Goal: Check status: Check status

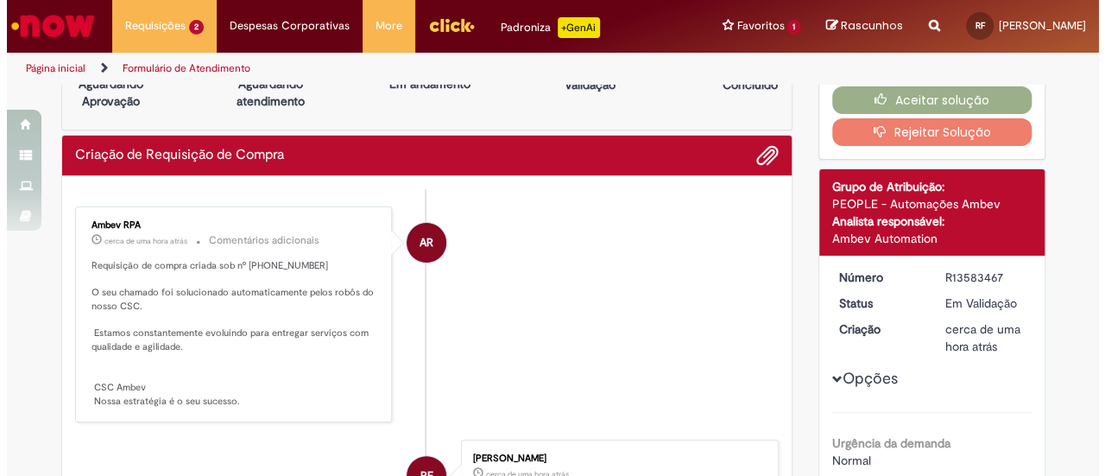
scroll to position [86, 0]
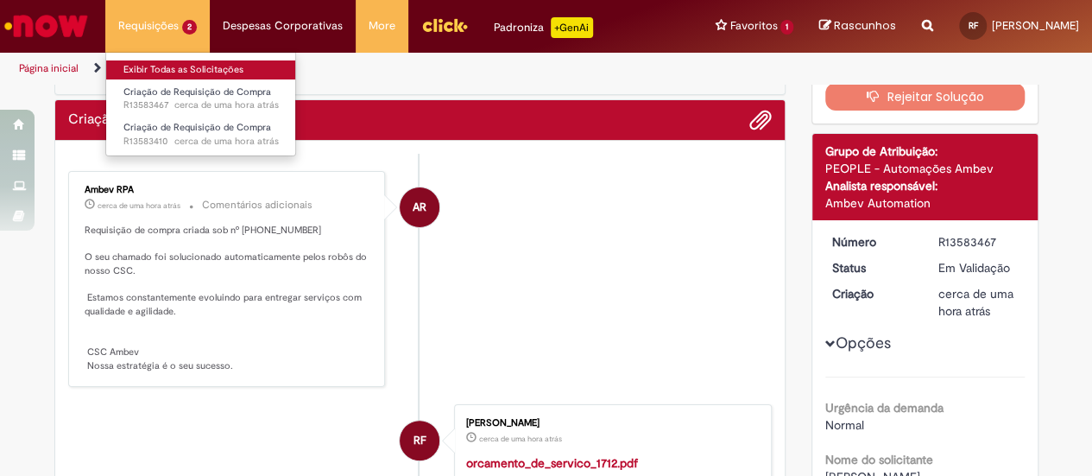
click at [170, 68] on link "Exibir Todas as Solicitações" at bounding box center [201, 69] width 190 height 19
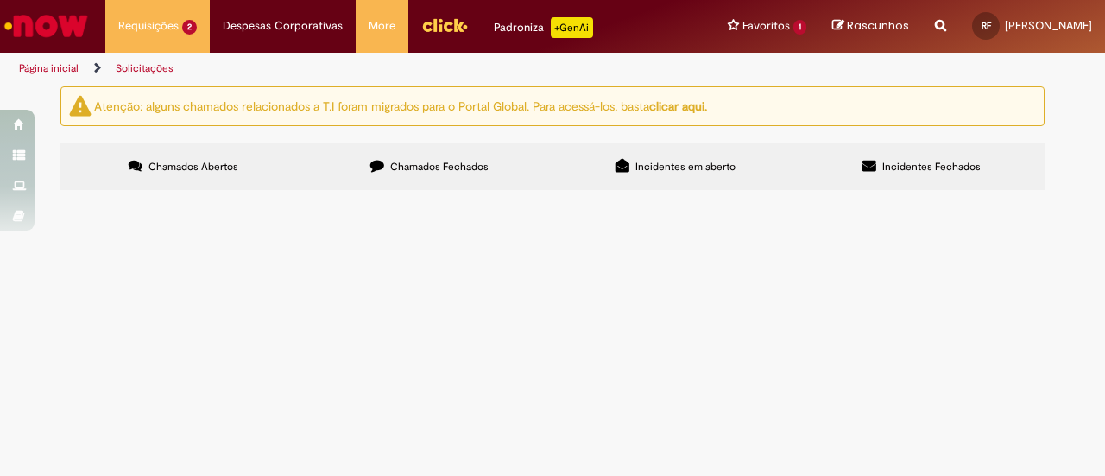
click at [425, 157] on label "Chamados Fechados" at bounding box center [430, 166] width 246 height 47
click at [0, 0] on span "Pagamento Referente ao serviço prestao pela Ifollow durante o mês de Julho." at bounding box center [0, 0] width 0 height 0
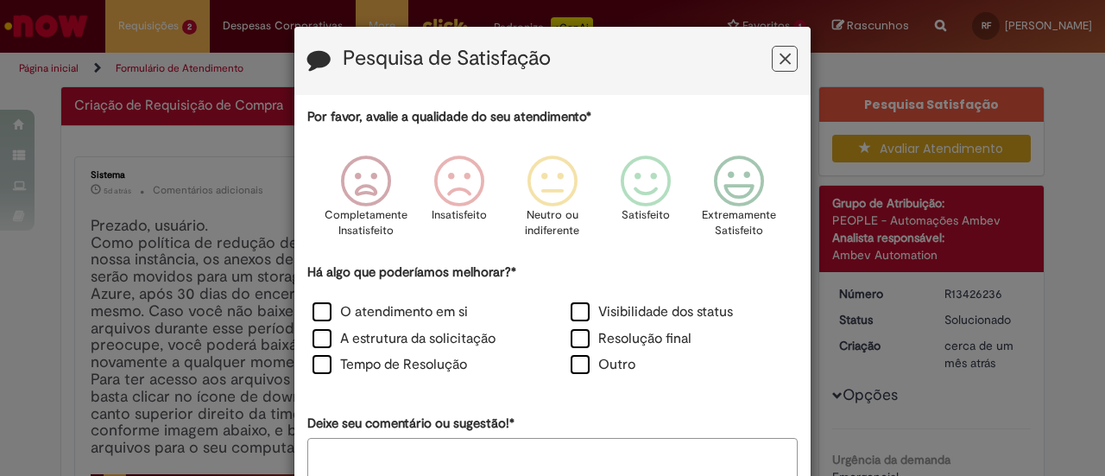
click at [786, 60] on button "Feedback" at bounding box center [785, 59] width 26 height 26
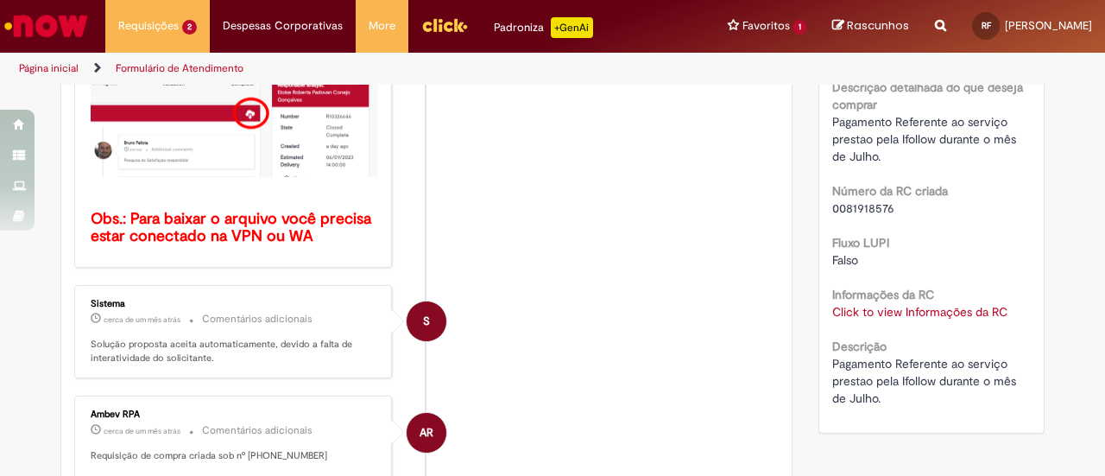
scroll to position [518, 0]
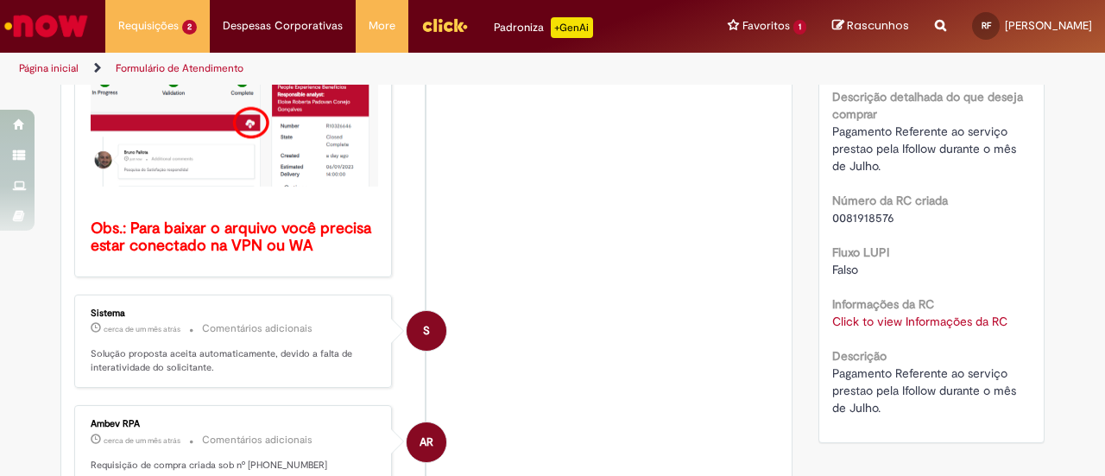
click at [891, 326] on link "Click to view Informações da RC" at bounding box center [919, 321] width 175 height 16
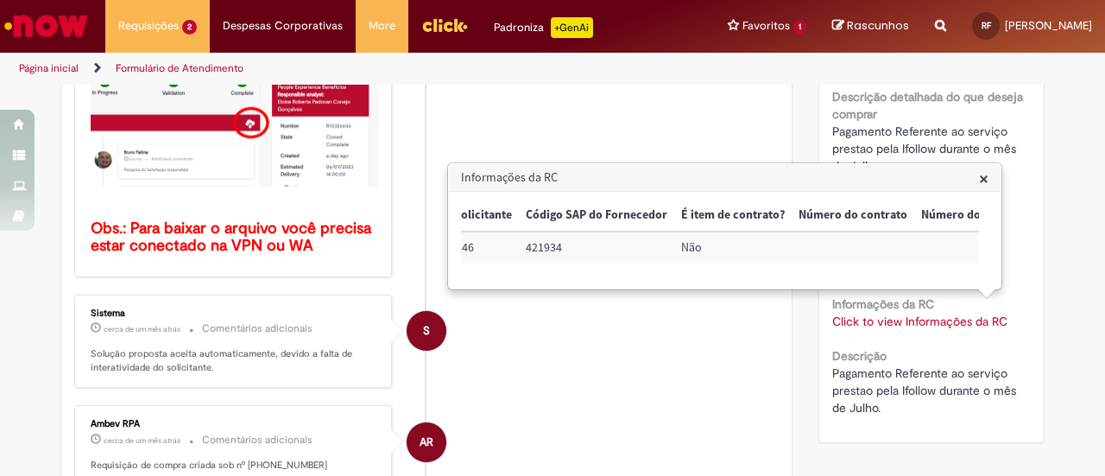
scroll to position [0, 796]
click at [979, 183] on span "×" at bounding box center [983, 178] width 9 height 23
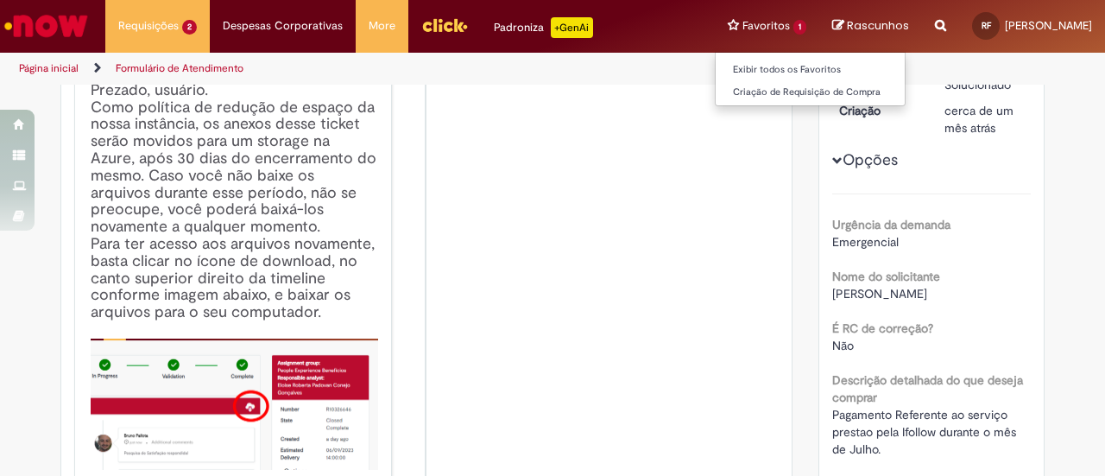
scroll to position [173, 0]
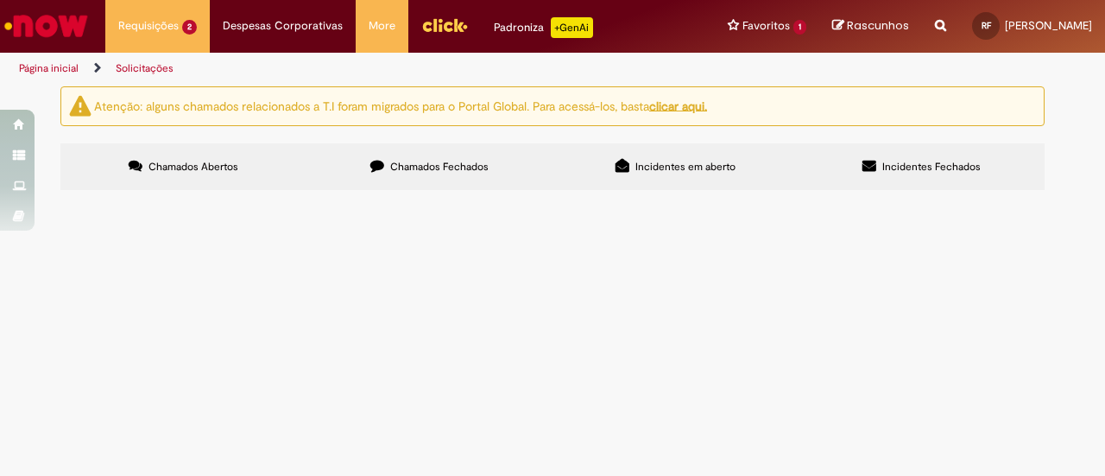
click at [418, 174] on label "Chamados Fechados" at bounding box center [430, 166] width 246 height 47
click at [0, 0] on link "2" at bounding box center [0, 0] width 0 height 0
click at [0, 0] on span "Pagamento referente ao serviço prestado pela Flexmedia para manter os materiais…" at bounding box center [0, 0] width 0 height 0
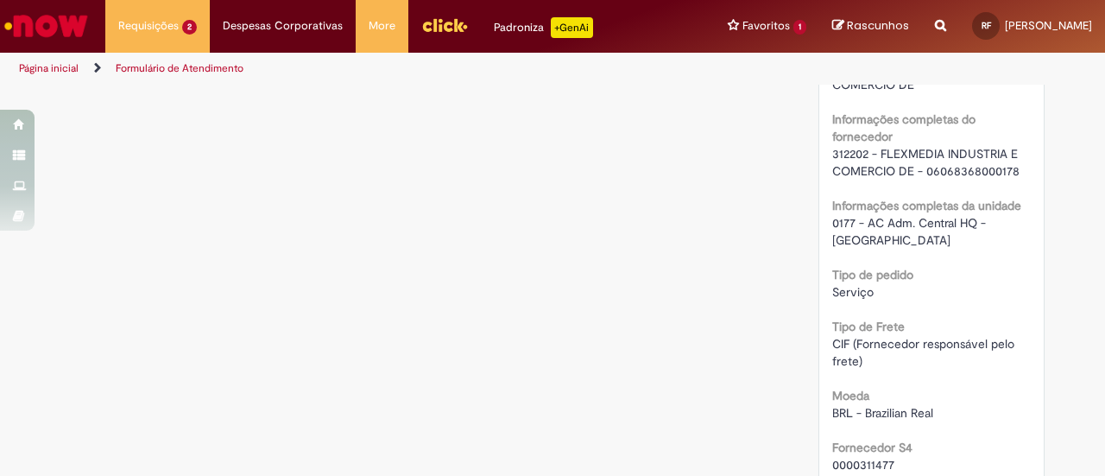
scroll to position [1553, 0]
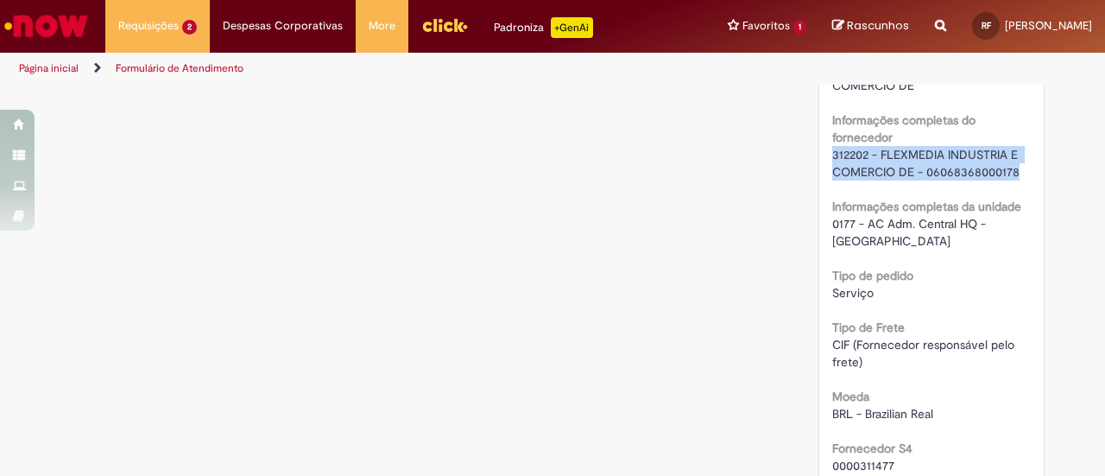
drag, startPoint x: 826, startPoint y: 187, endPoint x: 1021, endPoint y: 212, distance: 196.7
click at [1021, 180] on div "312202 - FLEXMEDIA INDUSTRIA E COMERCIO DE - 06068368000178" at bounding box center [931, 163] width 199 height 35
copy span "312202 - FLEXMEDIA INDUSTRIA E COMERCIO DE - 06068368000178"
